Goal: Information Seeking & Learning: Understand process/instructions

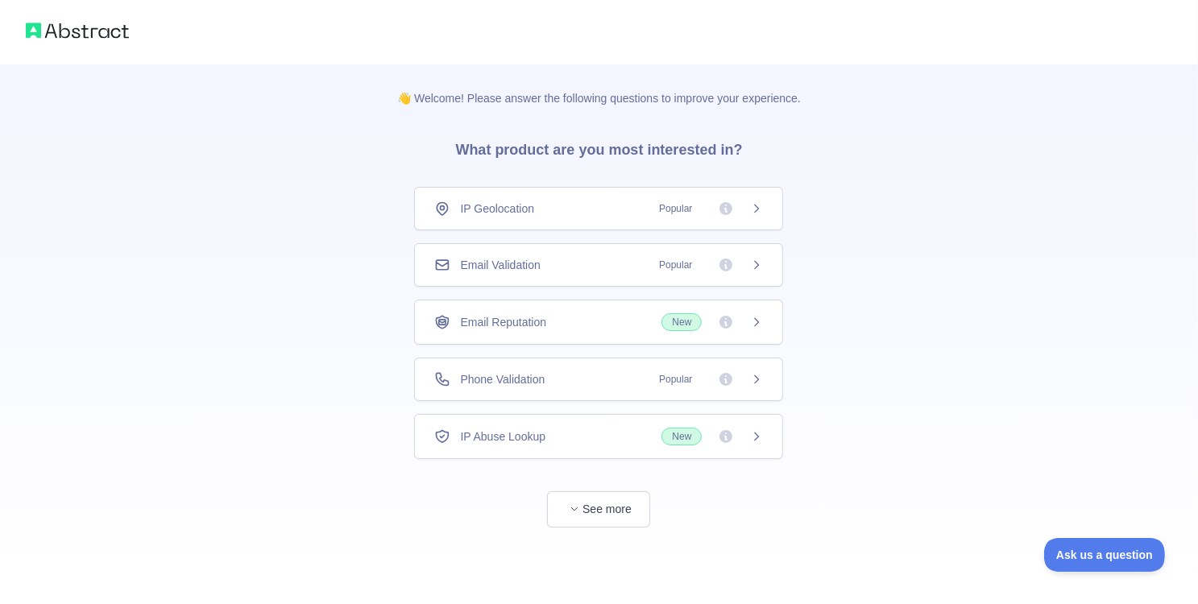
click at [533, 279] on div "Email Validation Popular" at bounding box center [598, 264] width 369 height 43
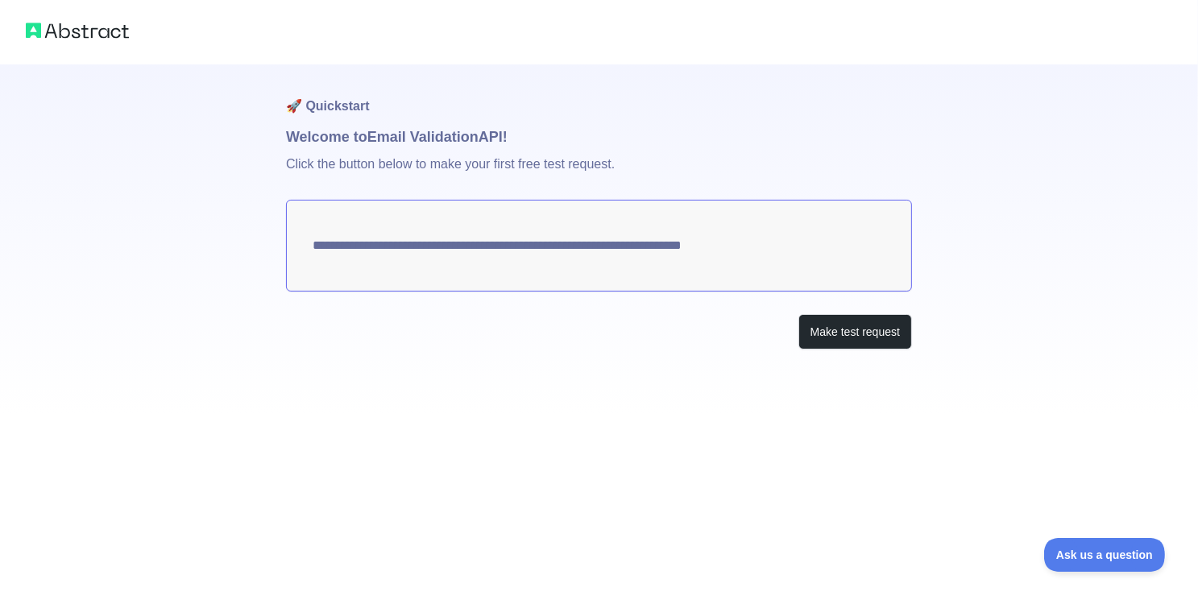
click at [628, 242] on textarea "**********" at bounding box center [599, 246] width 626 height 92
click at [838, 333] on button "Make test request" at bounding box center [855, 332] width 114 height 36
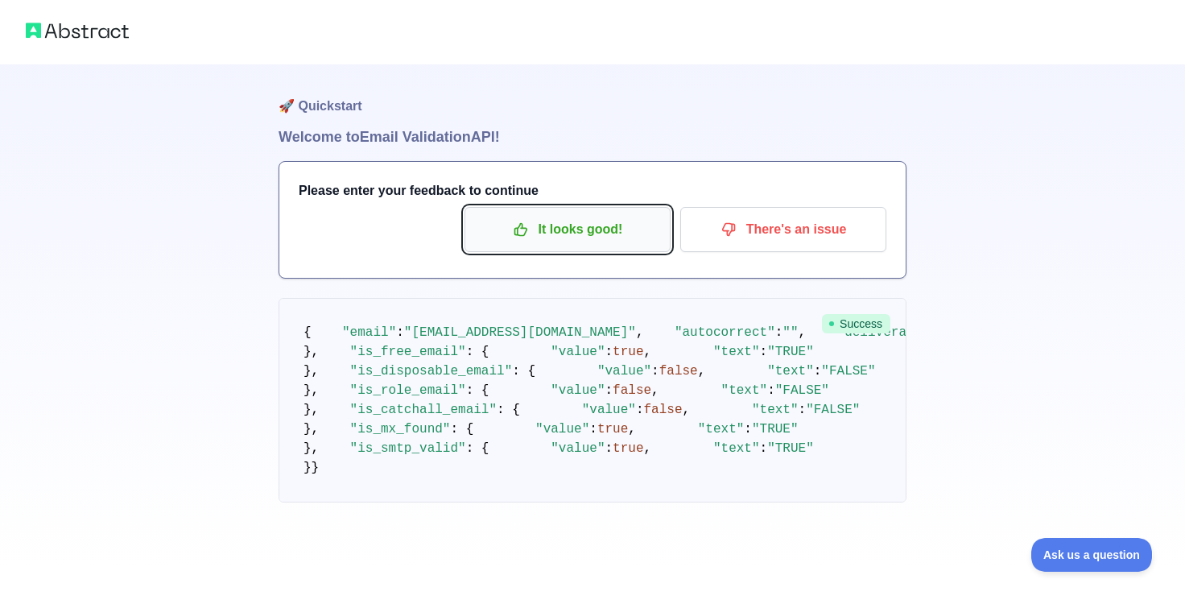
click at [610, 245] on button "It looks good!" at bounding box center [568, 229] width 206 height 45
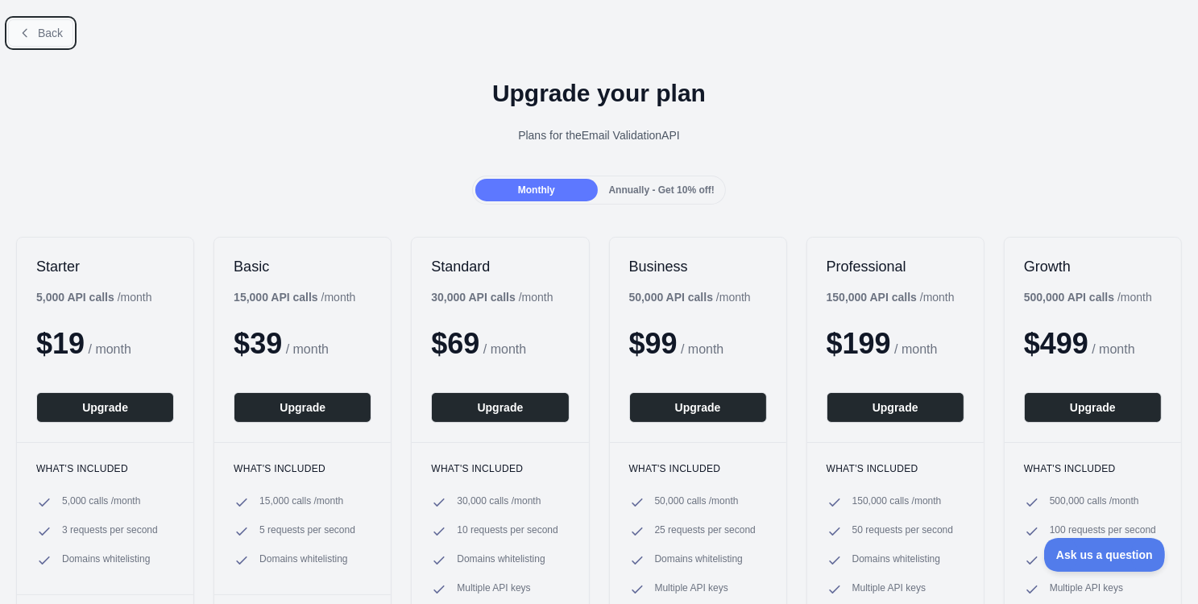
click at [38, 33] on span "Back" at bounding box center [50, 33] width 25 height 13
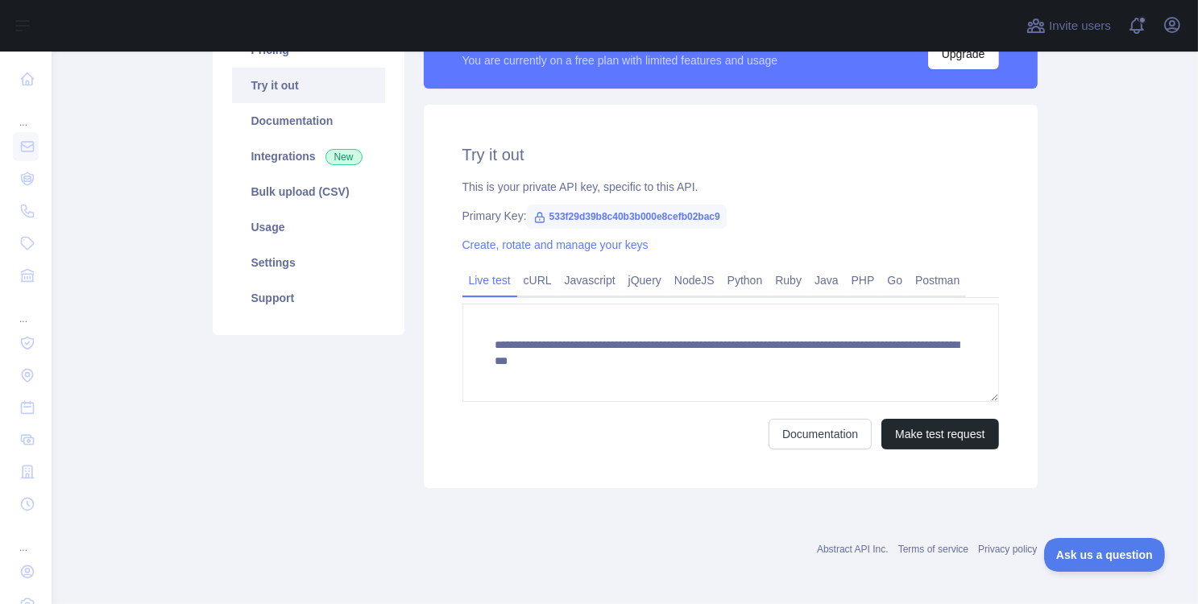
scroll to position [161, 0]
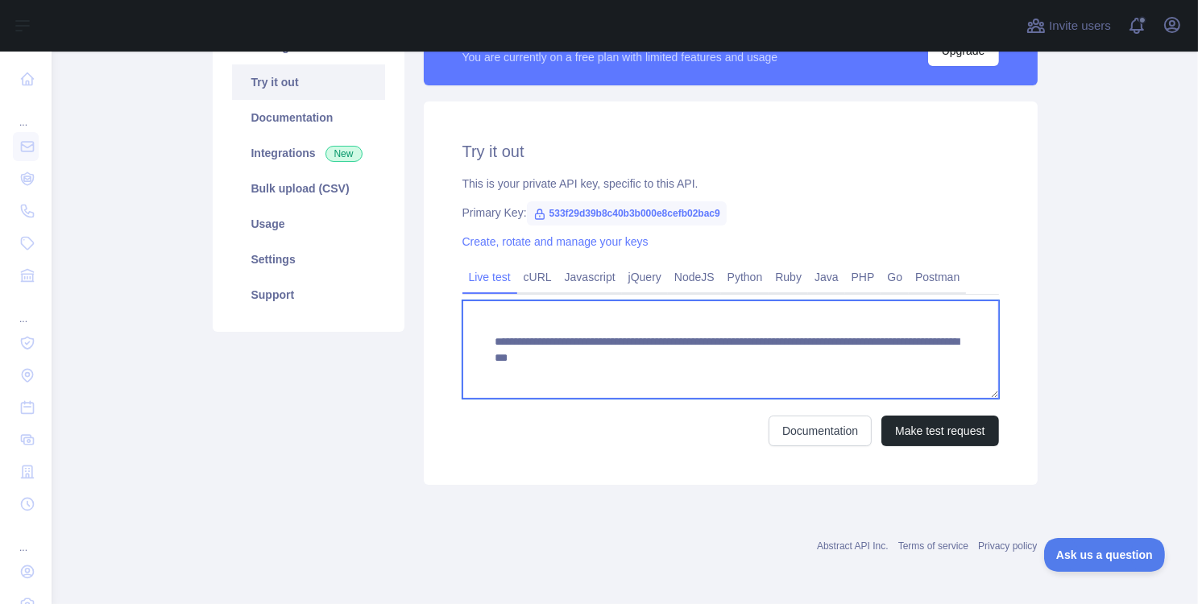
drag, startPoint x: 768, startPoint y: 362, endPoint x: 943, endPoint y: 363, distance: 174.8
click at [943, 363] on textarea "**********" at bounding box center [730, 349] width 536 height 98
paste textarea
type textarea "**********"
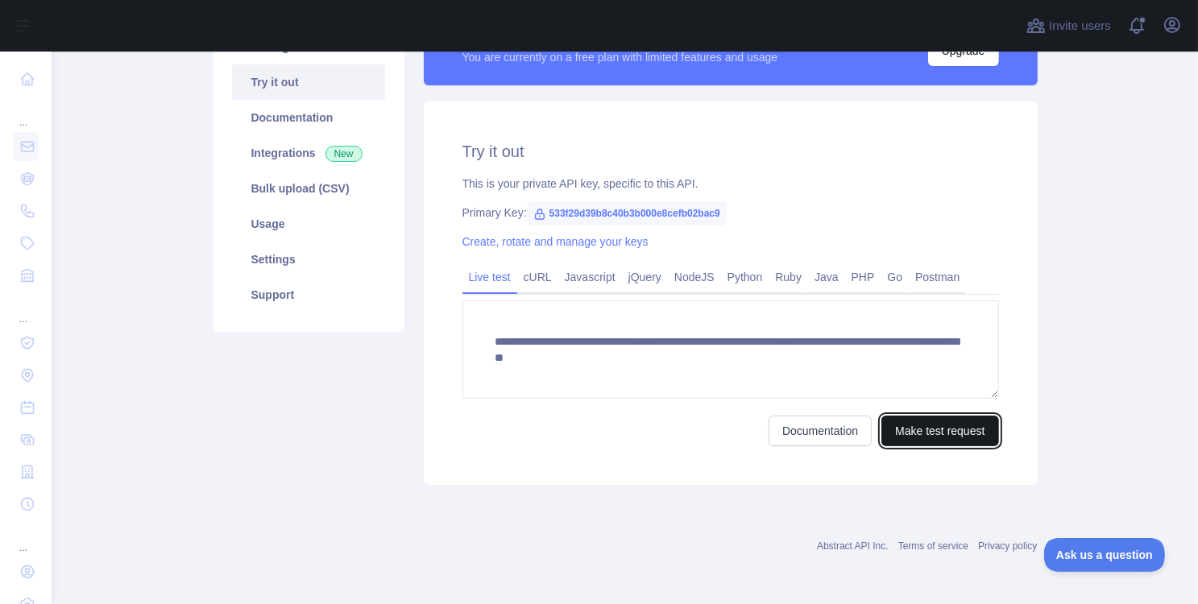
click at [912, 429] on button "Make test request" at bounding box center [939, 431] width 117 height 31
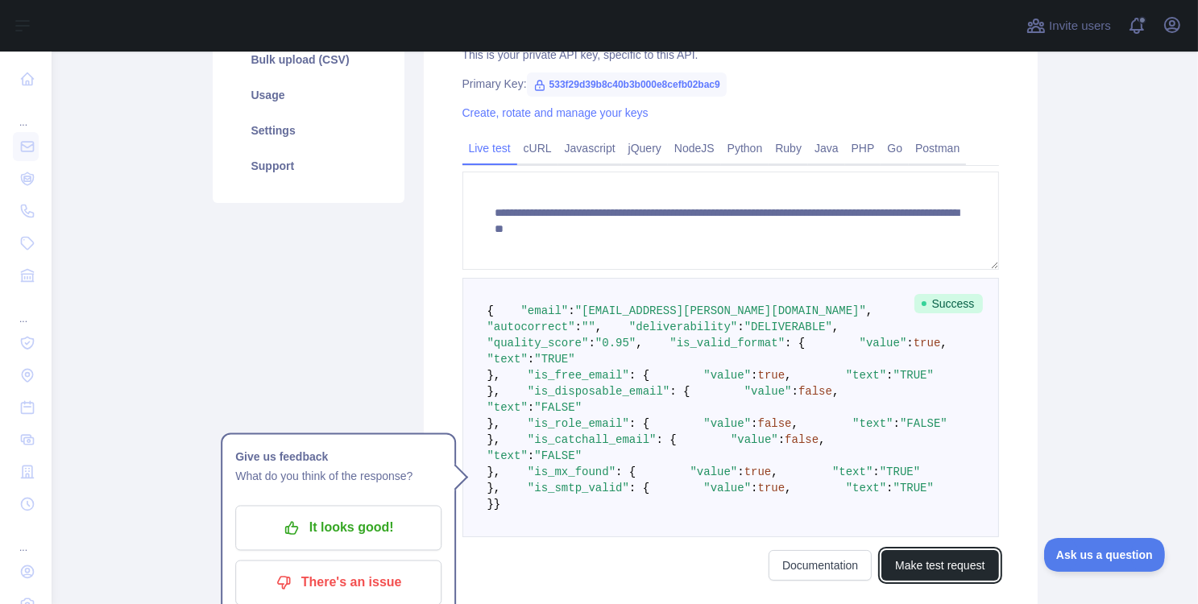
scroll to position [354, 0]
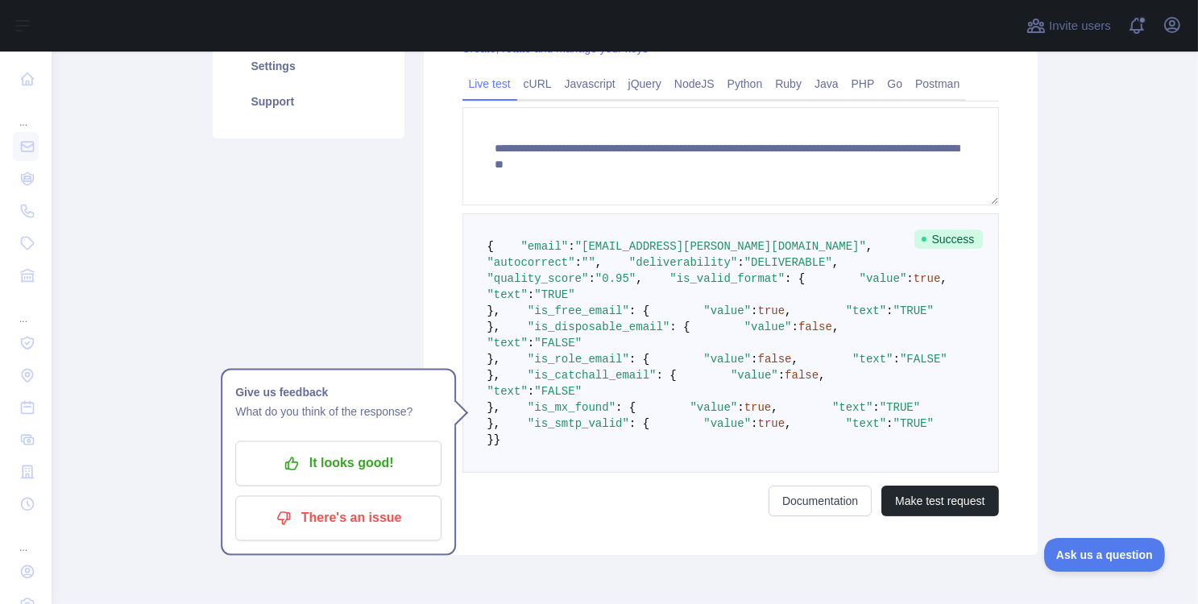
click at [576, 317] on span ""is_free_email"" at bounding box center [578, 310] width 101 height 13
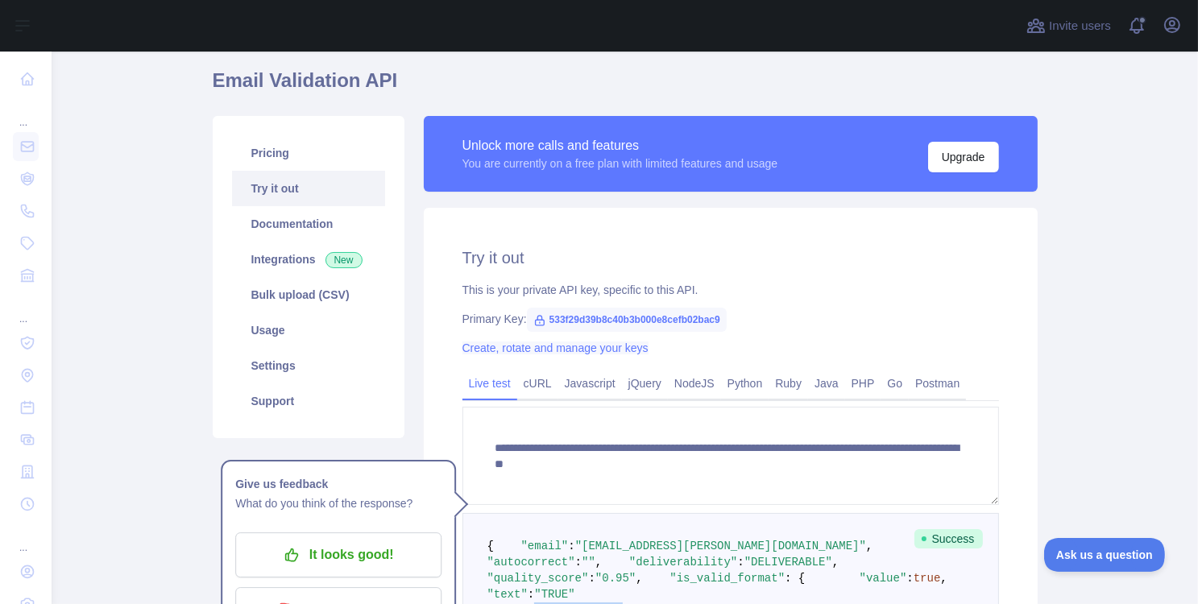
scroll to position [97, 0]
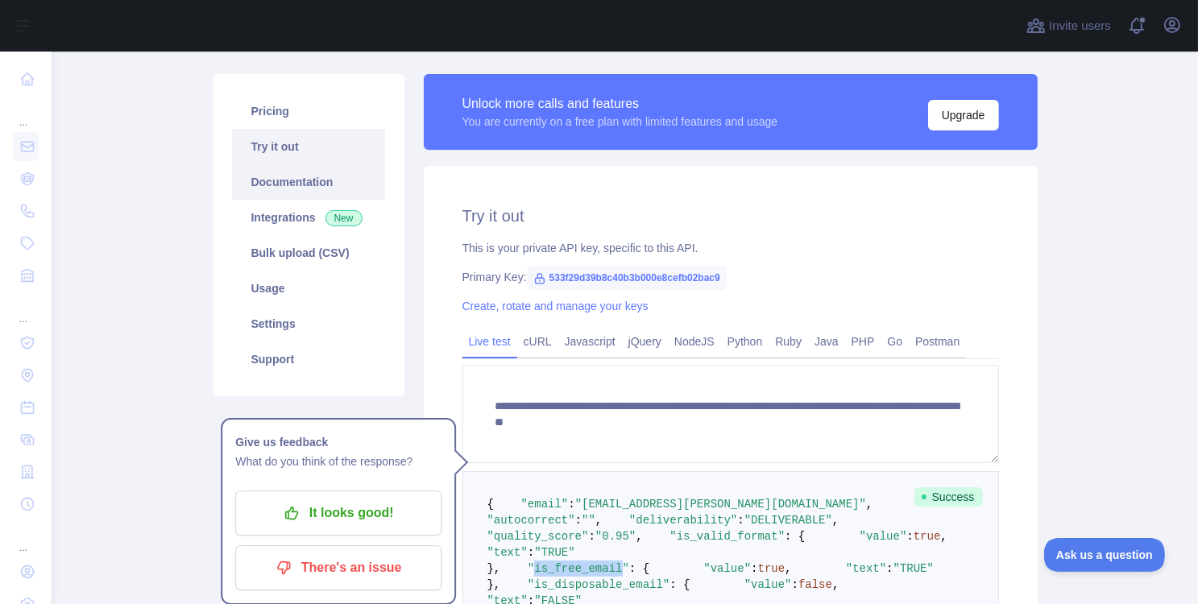
click at [310, 170] on link "Documentation" at bounding box center [308, 181] width 153 height 35
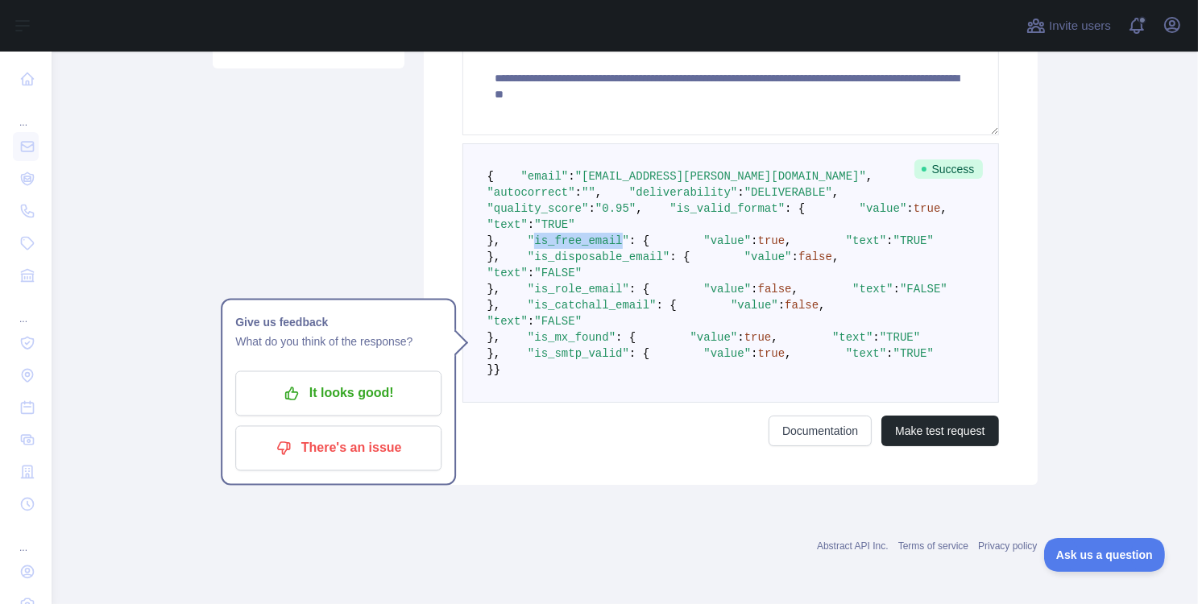
scroll to position [677, 0]
